Goal: Navigation & Orientation: Go to known website

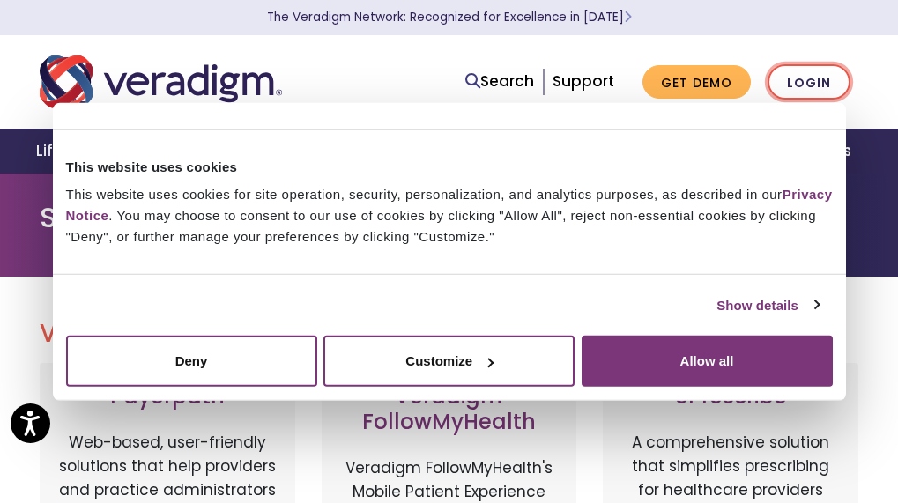
click at [798, 83] on link "Login" at bounding box center [808, 82] width 83 height 36
click at [799, 85] on link "Login" at bounding box center [808, 82] width 83 height 36
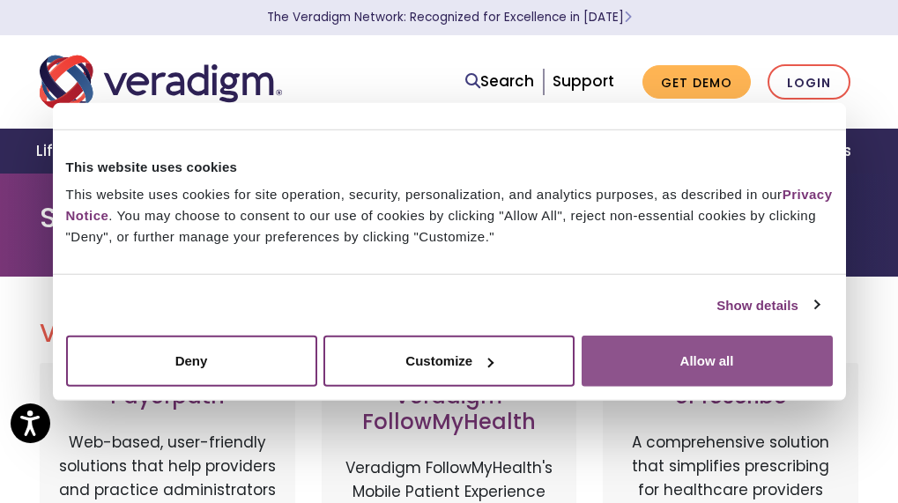
click at [716, 344] on button "Allow all" at bounding box center [706, 361] width 251 height 51
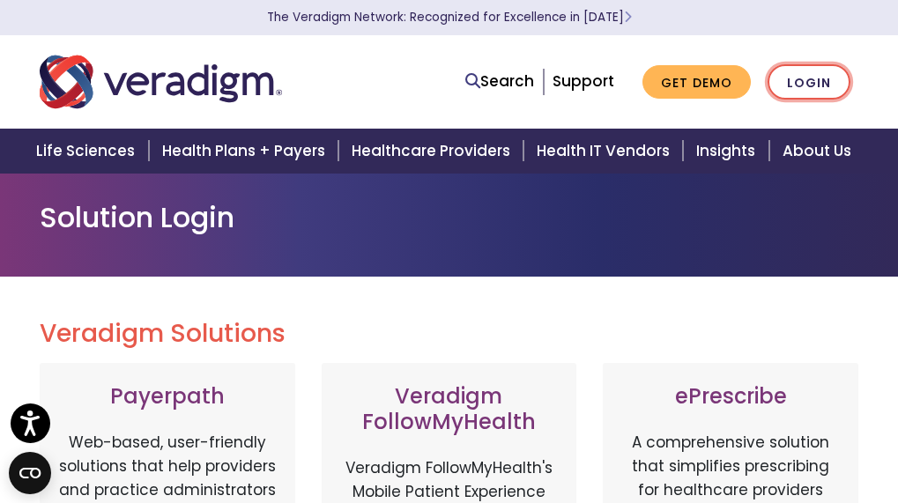
click at [826, 84] on link "Login" at bounding box center [808, 82] width 83 height 36
